Goal: Task Accomplishment & Management: Manage account settings

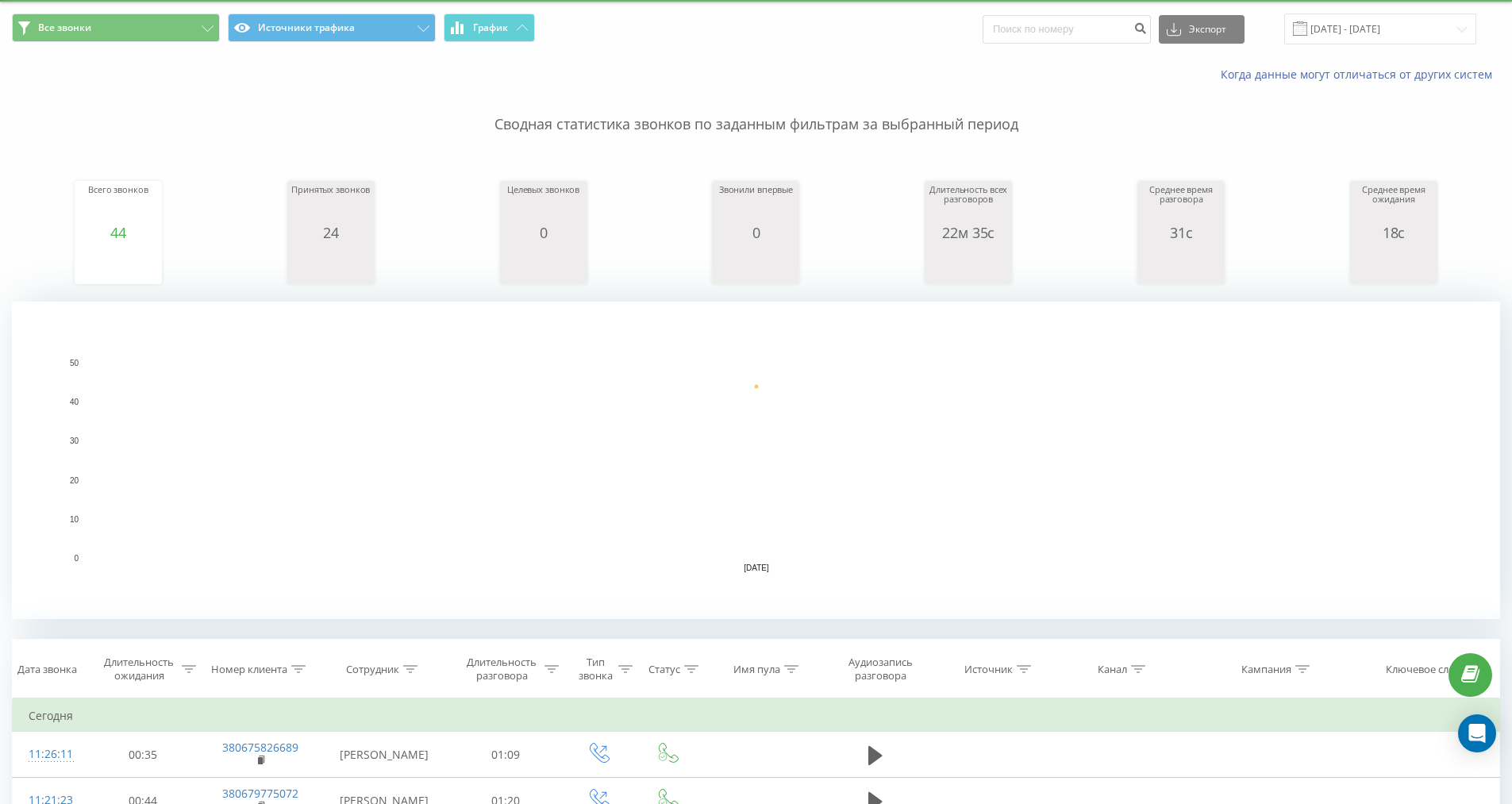
scroll to position [80, 0]
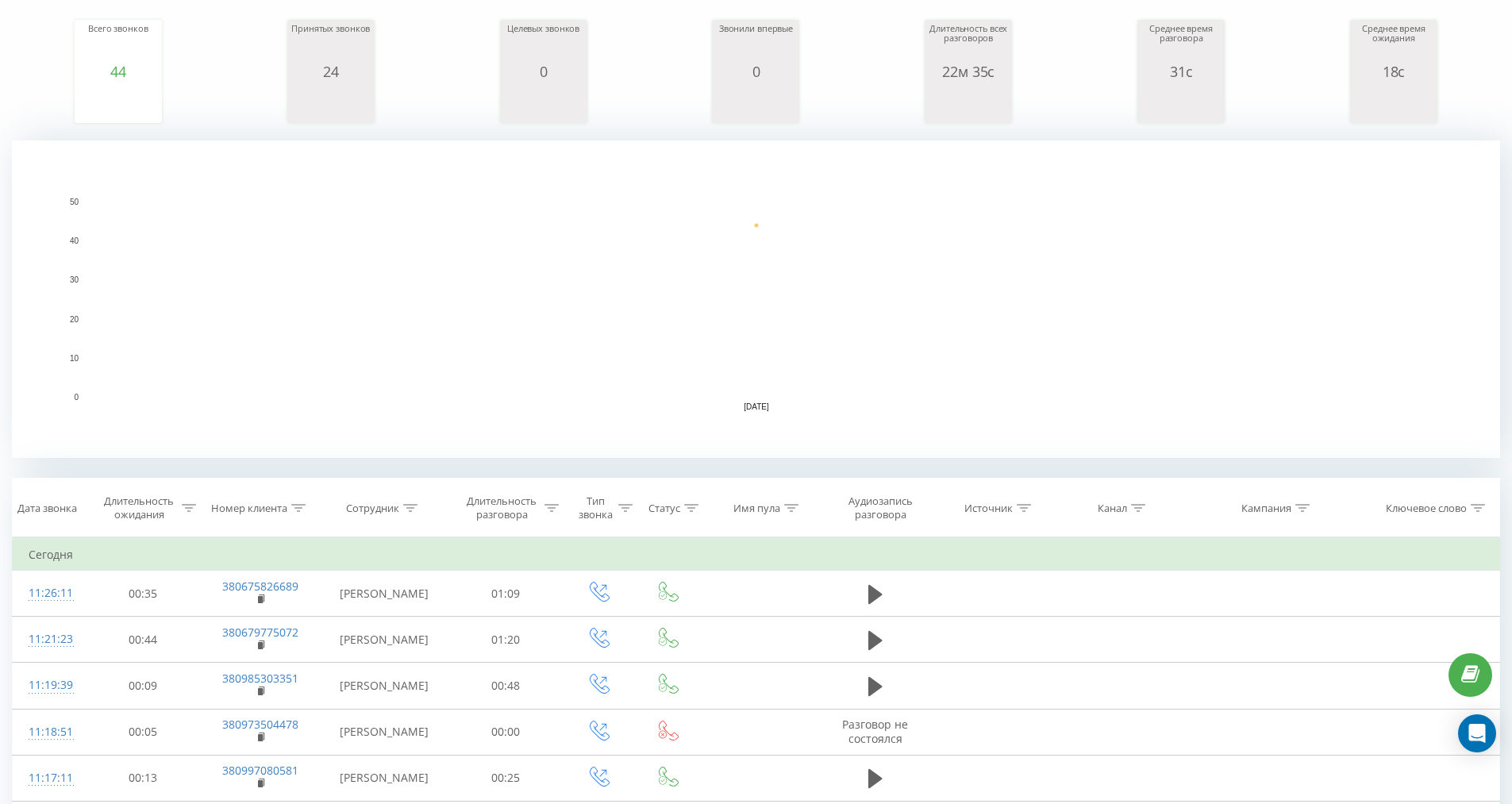
scroll to position [238, 0]
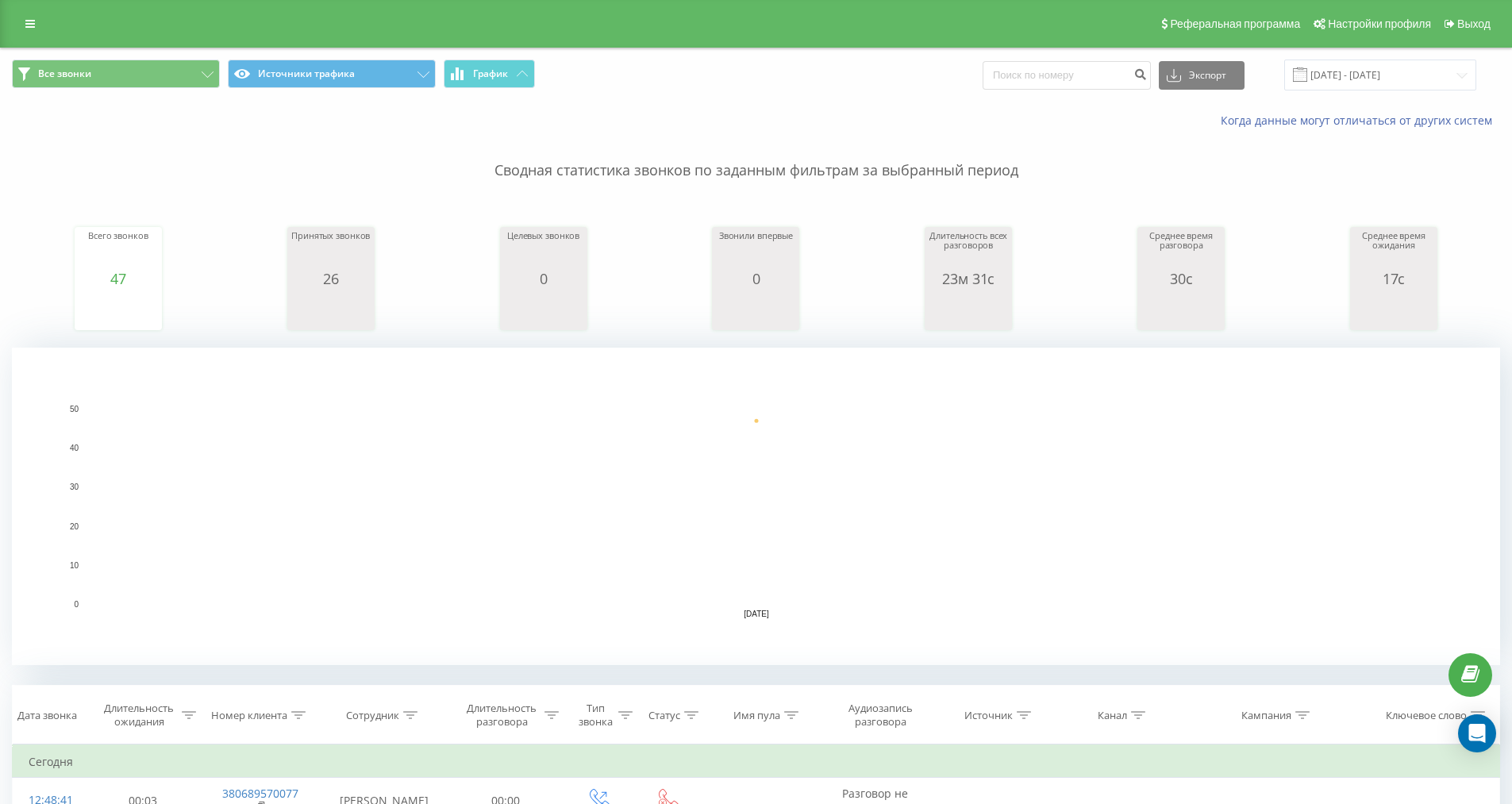
scroll to position [80, 0]
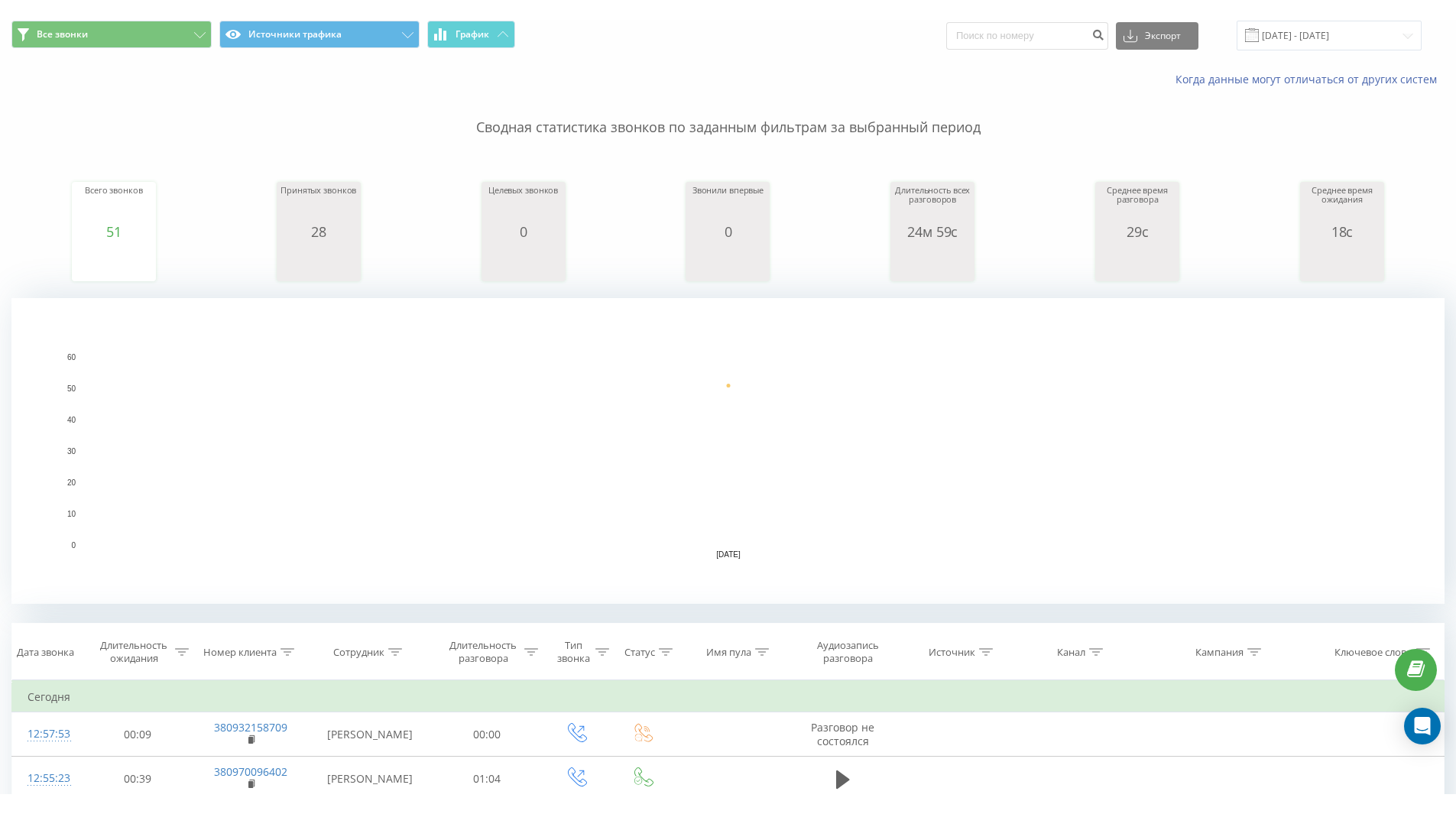
scroll to position [77, 0]
